Goal: Transaction & Acquisition: Purchase product/service

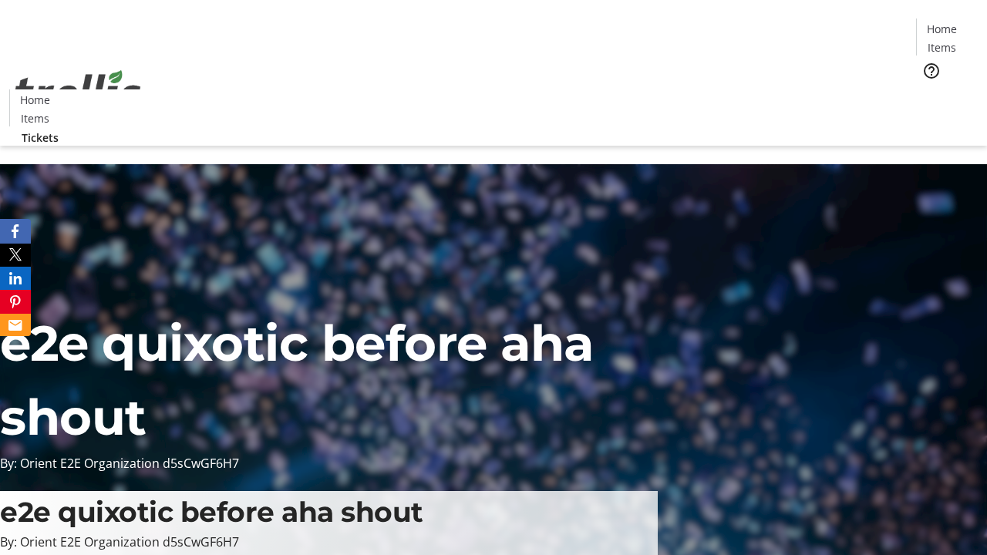
click at [928, 89] on span "Tickets" at bounding box center [946, 97] width 37 height 16
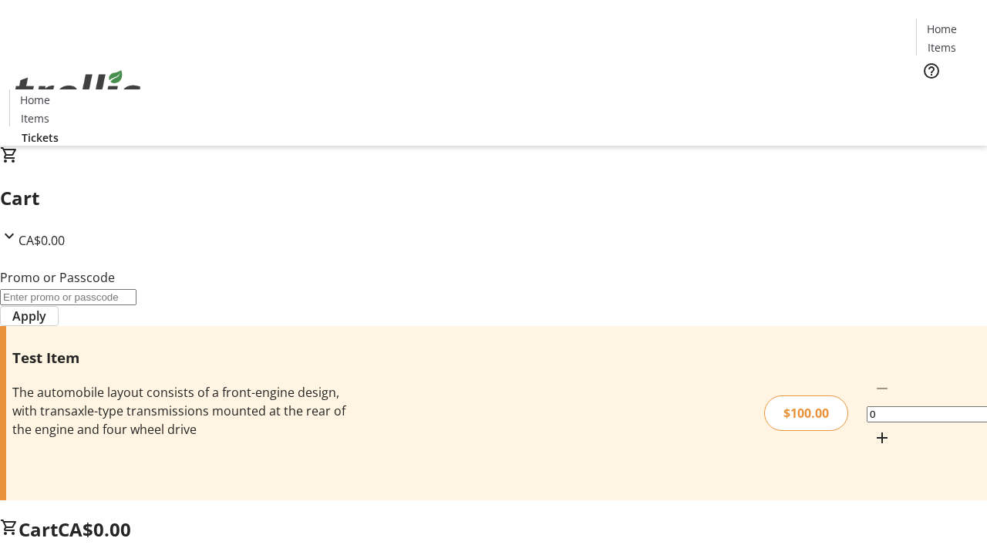
click at [873, 429] on mat-icon "Increment by one" at bounding box center [882, 438] width 19 height 19
type input "1"
type input "FLAT"
